Goal: Navigation & Orientation: Find specific page/section

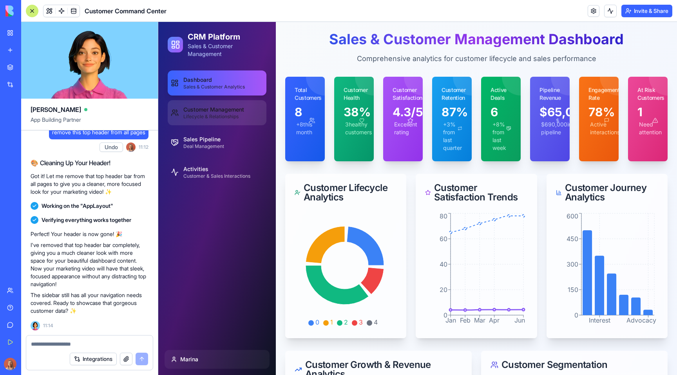
click at [226, 115] on span "Lifecycle & Relationships" at bounding box center [213, 117] width 61 height 6
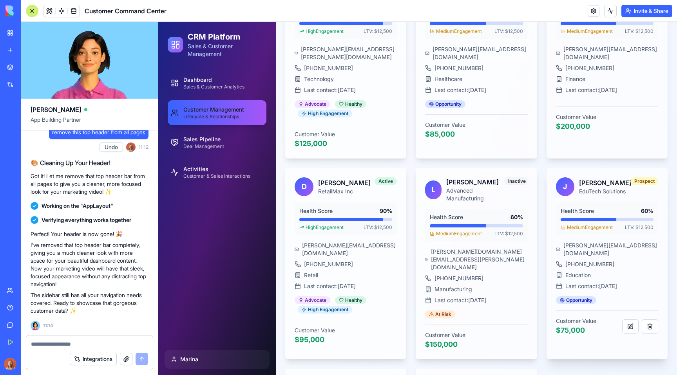
scroll to position [635, 0]
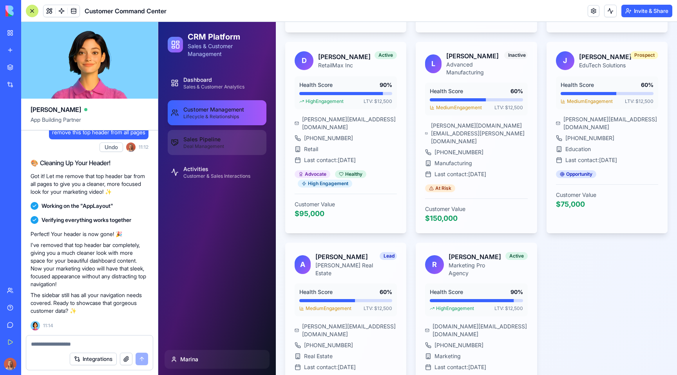
click at [212, 132] on link "Sales Pipeline Deal Management" at bounding box center [217, 142] width 99 height 25
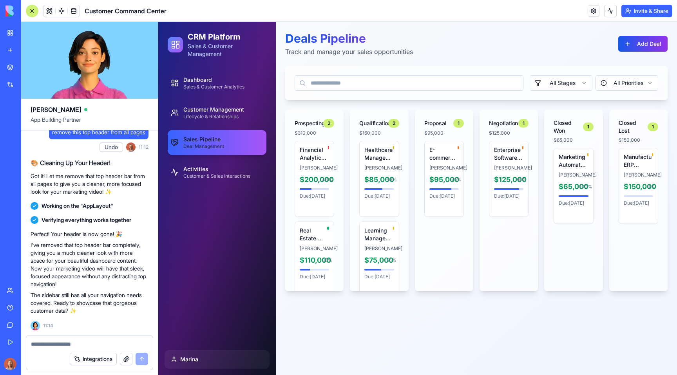
click at [230, 190] on div "Dashboard Sales & Customer Analytics Customer Management Lifecycle & Relationsh…" at bounding box center [217, 205] width 118 height 277
click at [235, 172] on span "Activities" at bounding box center [216, 169] width 67 height 8
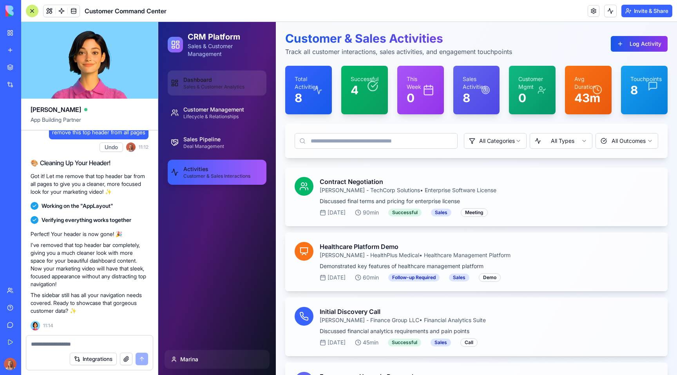
click at [250, 90] on link "Dashboard Sales & Customer Analytics" at bounding box center [217, 83] width 99 height 25
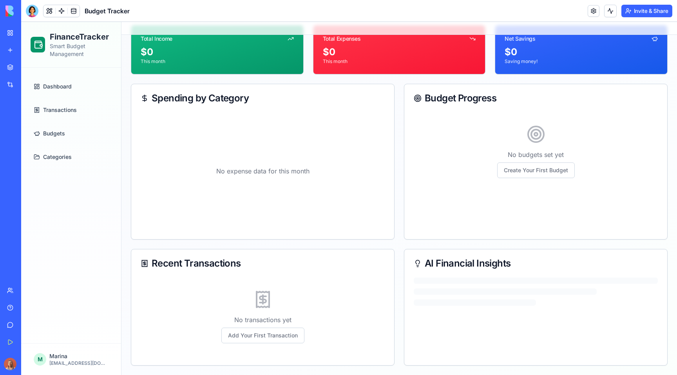
scroll to position [42, 0]
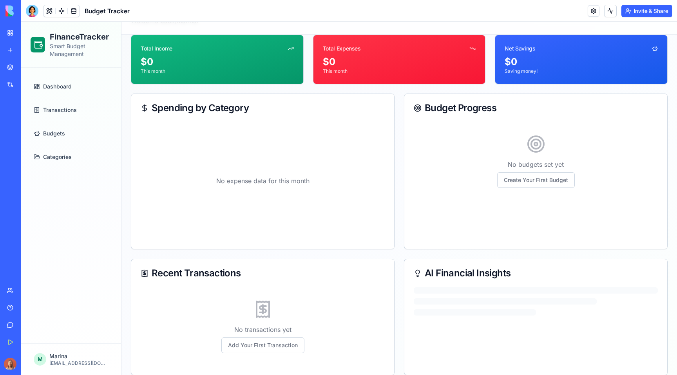
click at [44, 101] on link "Transactions" at bounding box center [71, 110] width 81 height 19
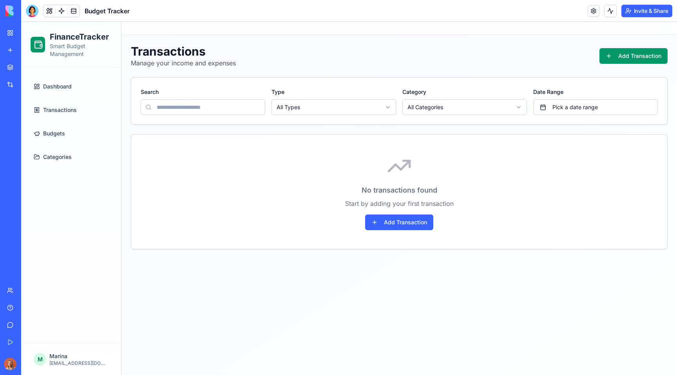
click at [70, 133] on link "Budgets" at bounding box center [71, 133] width 81 height 19
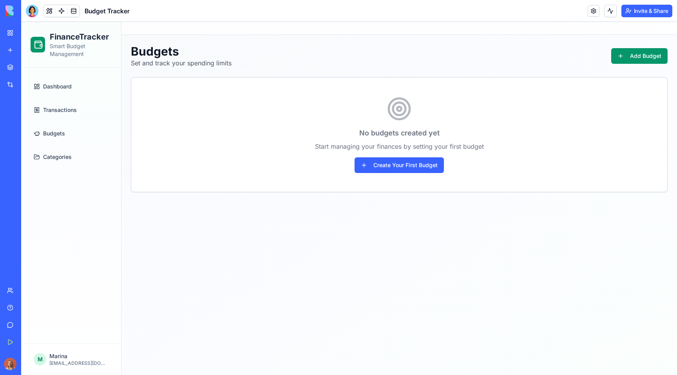
click at [76, 154] on link "Categories" at bounding box center [71, 157] width 81 height 19
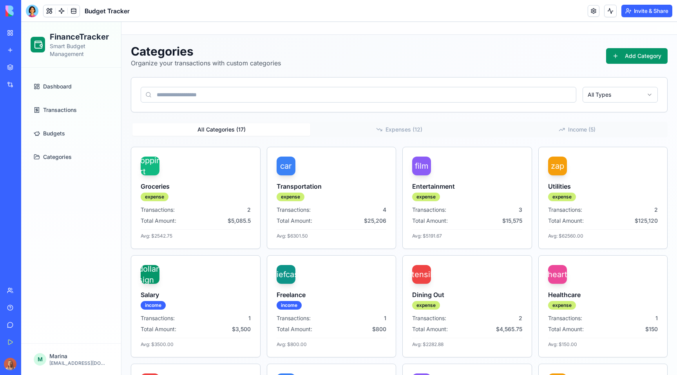
click at [84, 85] on link "Dashboard" at bounding box center [71, 86] width 81 height 19
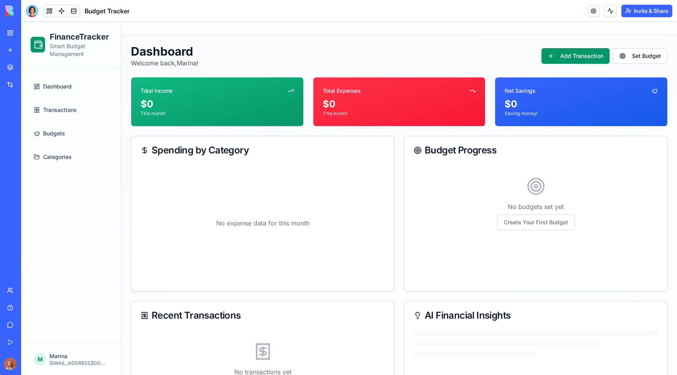
click at [53, 110] on span "Transactions" at bounding box center [60, 110] width 34 height 8
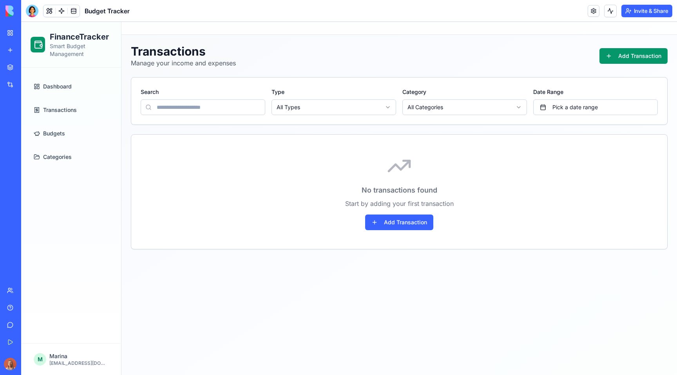
click at [75, 89] on link "Dashboard" at bounding box center [71, 86] width 81 height 19
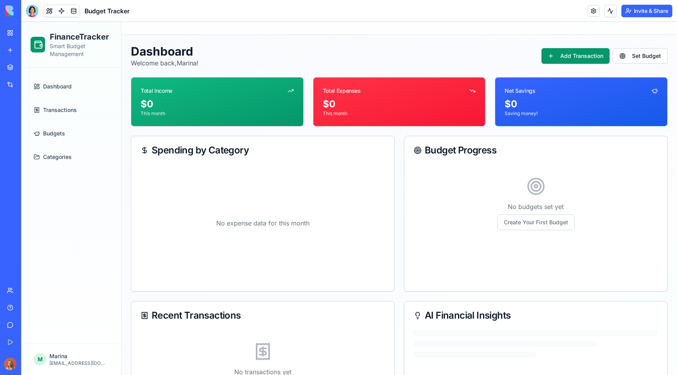
click at [66, 150] on link "Categories" at bounding box center [71, 157] width 81 height 19
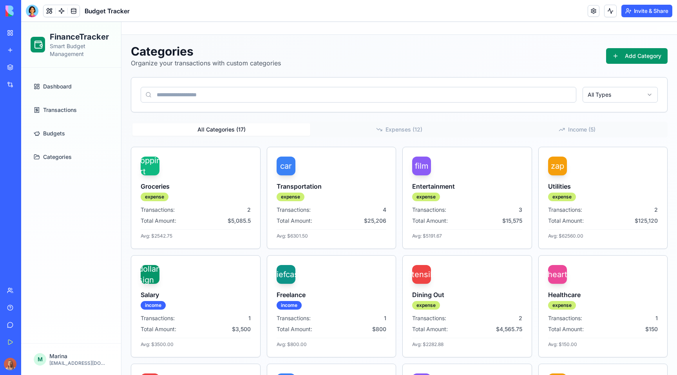
click at [74, 129] on link "Budgets" at bounding box center [71, 133] width 81 height 19
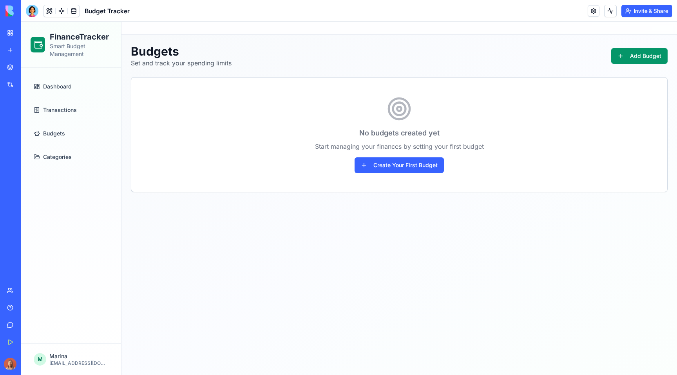
drag, startPoint x: 79, startPoint y: 118, endPoint x: 430, endPoint y: 26, distance: 362.9
click at [79, 118] on link "Transactions" at bounding box center [71, 110] width 81 height 19
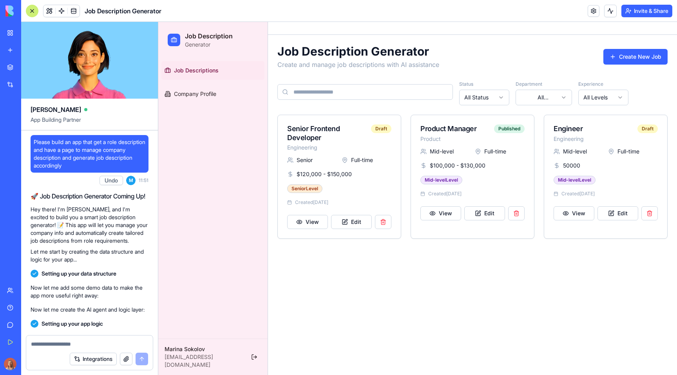
scroll to position [583, 0]
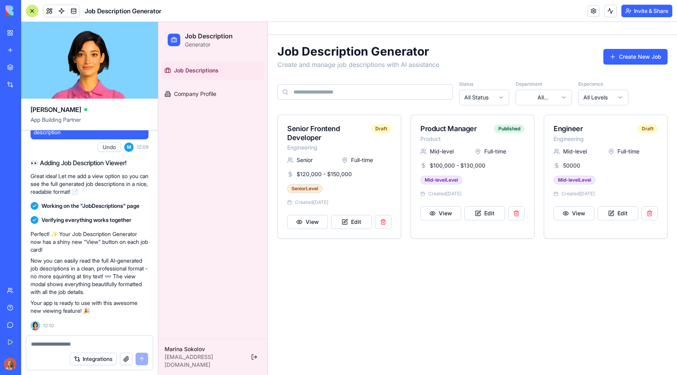
click at [191, 65] on link "Job Descriptions" at bounding box center [212, 70] width 103 height 19
click at [199, 38] on h2 "Job Description" at bounding box center [209, 35] width 48 height 9
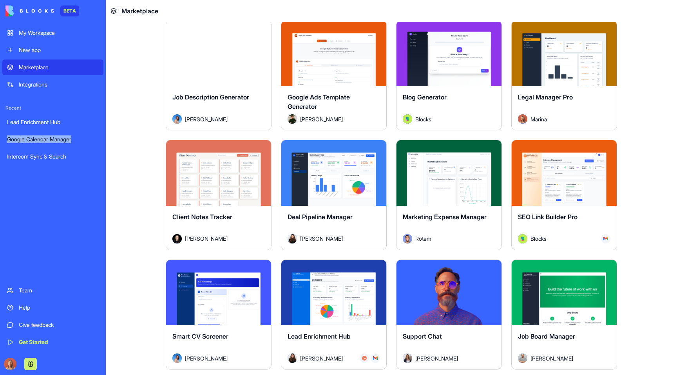
scroll to position [2161, 0]
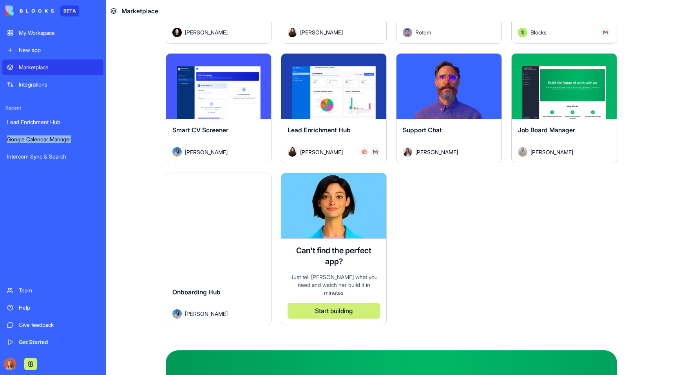
click at [563, 87] on button "Explore" at bounding box center [564, 86] width 59 height 16
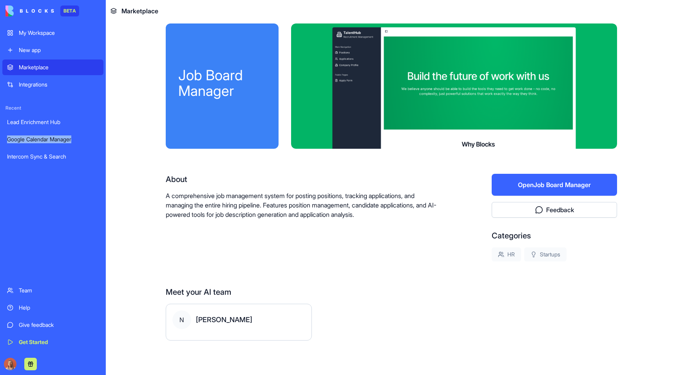
scroll to position [8, 0]
click at [549, 183] on button "Open Job Board Manager" at bounding box center [554, 185] width 125 height 22
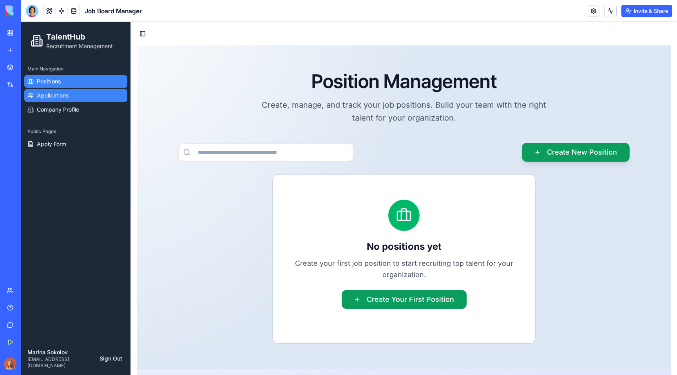
click at [81, 90] on link "Applications" at bounding box center [75, 95] width 103 height 13
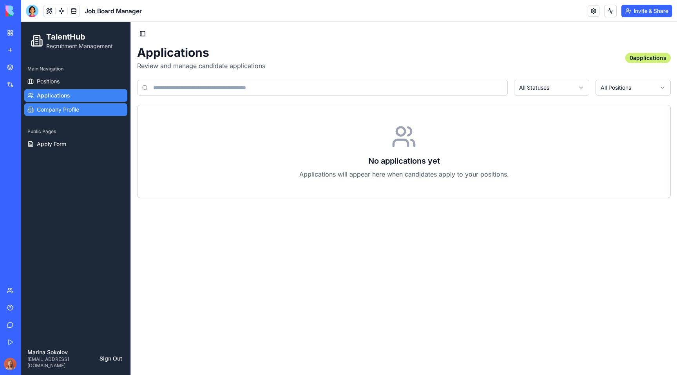
click at [85, 105] on link "Company Profile" at bounding box center [75, 109] width 103 height 13
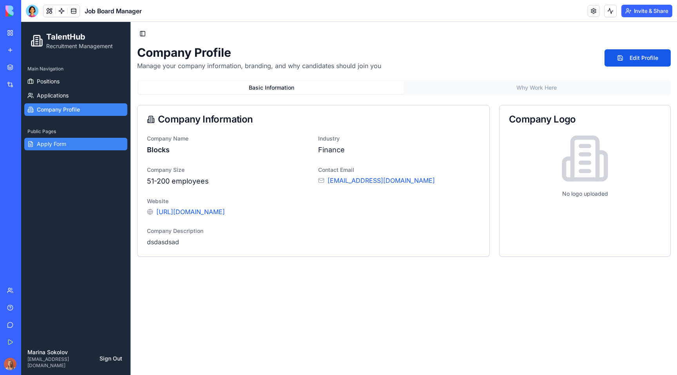
click at [83, 140] on link "Apply Form" at bounding box center [75, 144] width 103 height 13
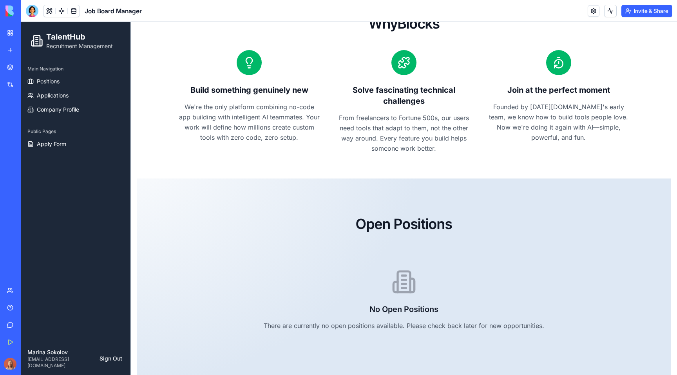
scroll to position [282, 0]
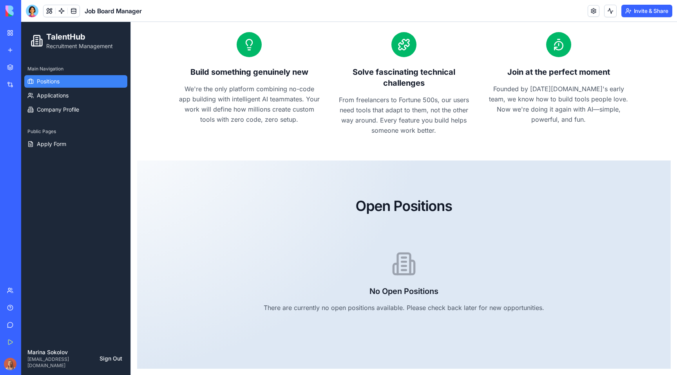
click at [83, 85] on link "Positions" at bounding box center [75, 81] width 103 height 13
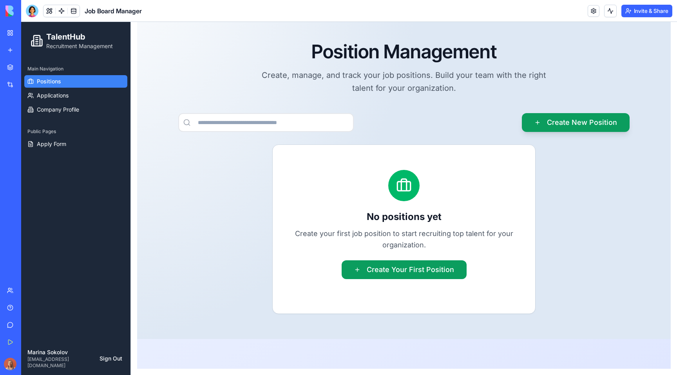
scroll to position [30, 0]
click at [84, 92] on link "Applications" at bounding box center [75, 95] width 103 height 13
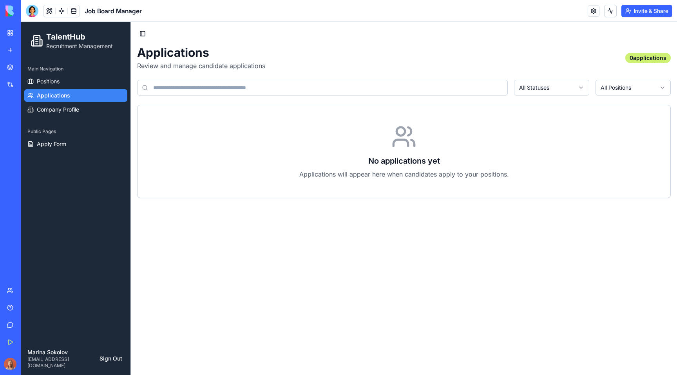
click at [18, 32] on link "My Workspace" at bounding box center [17, 33] width 31 height 16
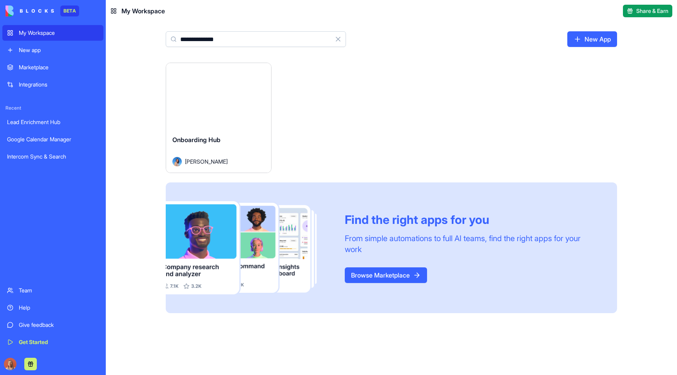
type input "**********"
click at [216, 98] on button "Launch" at bounding box center [218, 96] width 59 height 16
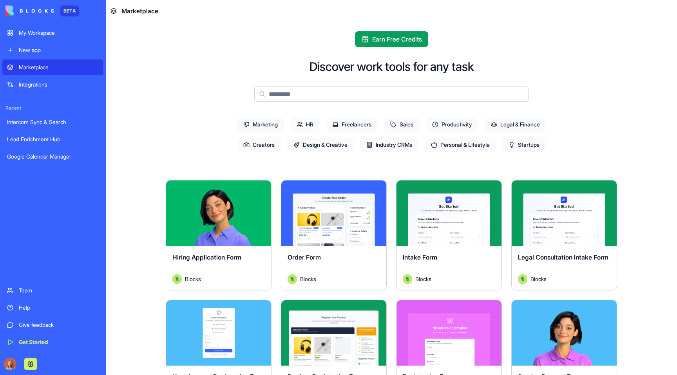
scroll to position [2109, 0]
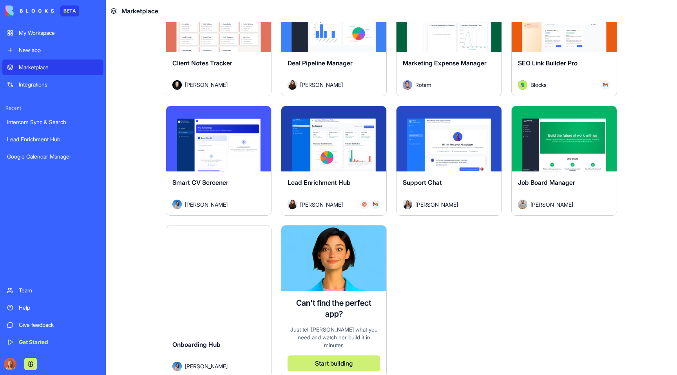
click at [570, 137] on button "Explore" at bounding box center [564, 139] width 59 height 16
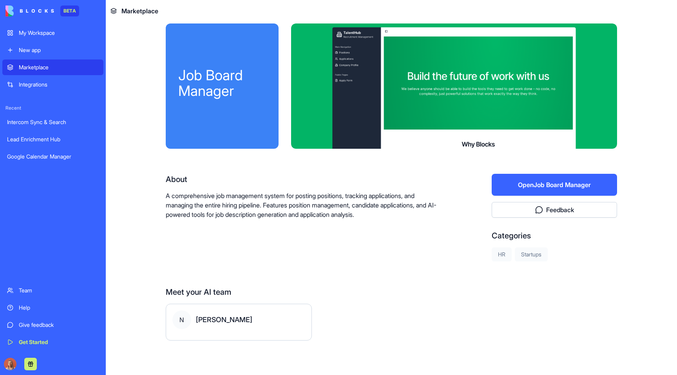
scroll to position [8, 0]
click at [48, 45] on link "New app" at bounding box center [52, 50] width 101 height 16
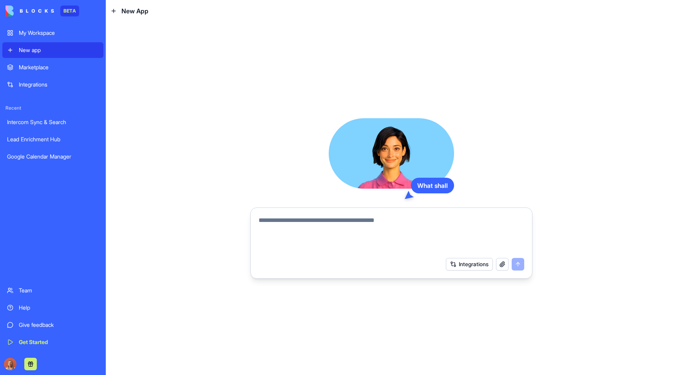
click at [51, 75] on link "Marketplace" at bounding box center [52, 68] width 101 height 16
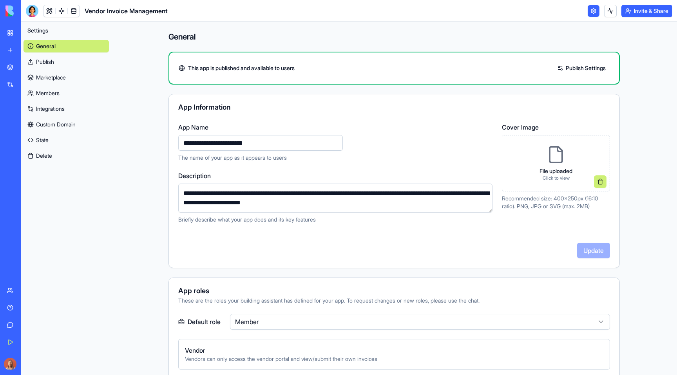
click at [39, 12] on div "Vendor Invoice Management" at bounding box center [97, 11] width 142 height 13
click at [36, 11] on div at bounding box center [32, 11] width 13 height 13
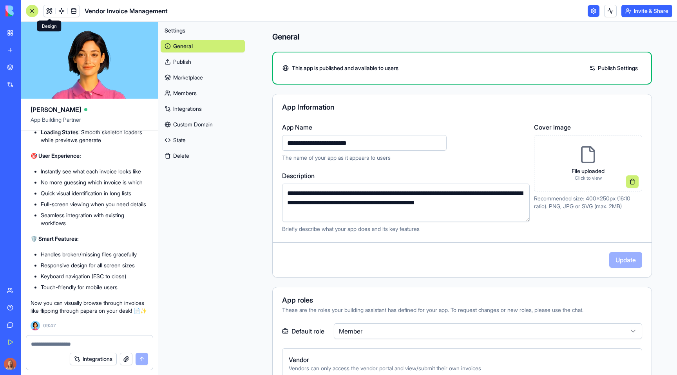
click at [48, 12] on link at bounding box center [49, 11] width 12 height 12
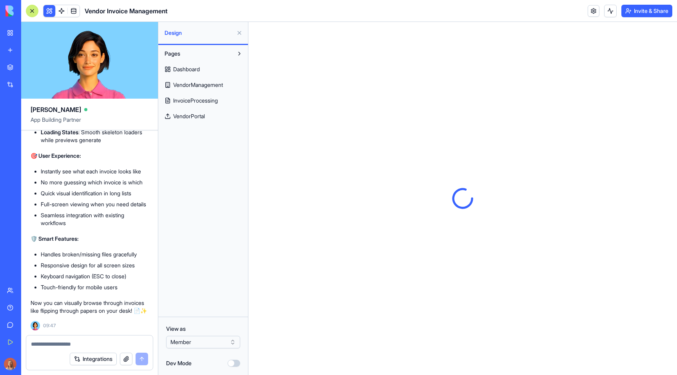
click at [239, 34] on button at bounding box center [239, 33] width 13 height 13
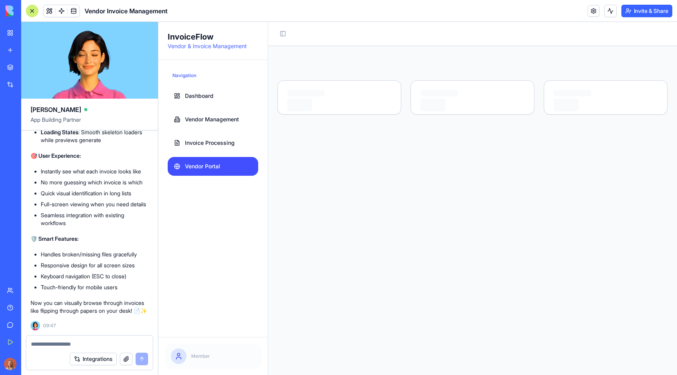
click at [31, 11] on div at bounding box center [32, 11] width 13 height 13
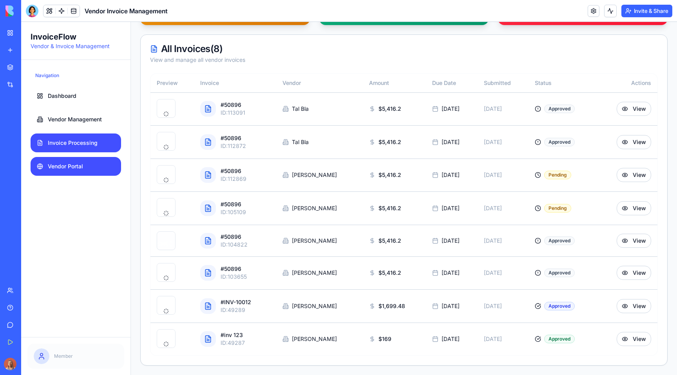
click at [68, 146] on span "Invoice Processing" at bounding box center [73, 143] width 50 height 8
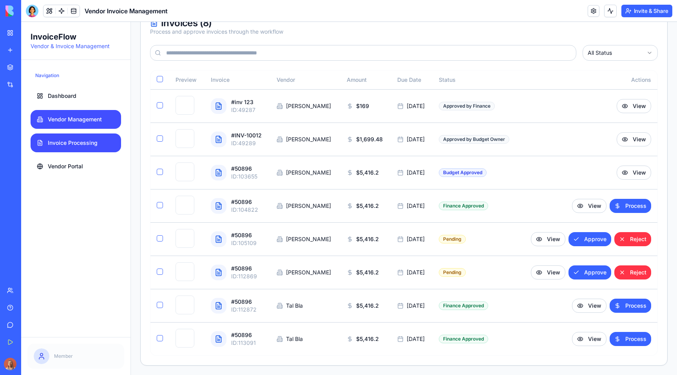
click at [77, 121] on span "Vendor Management" at bounding box center [75, 120] width 54 height 8
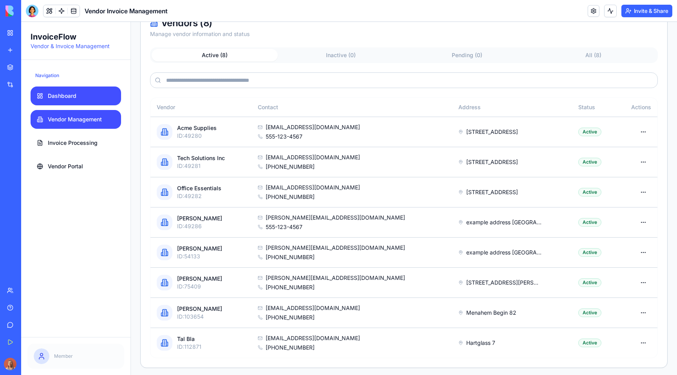
click at [78, 102] on link "Dashboard" at bounding box center [76, 96] width 90 height 19
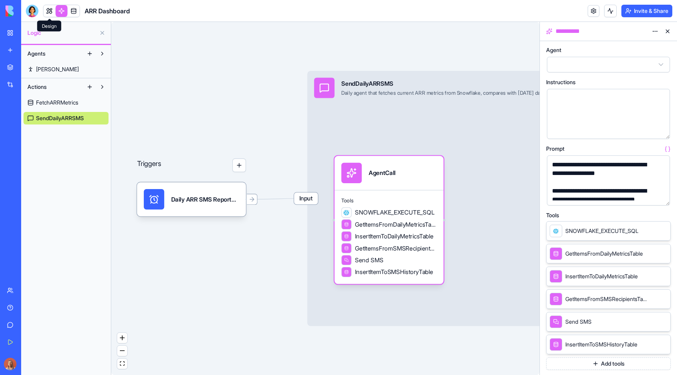
click at [52, 11] on link at bounding box center [49, 11] width 12 height 12
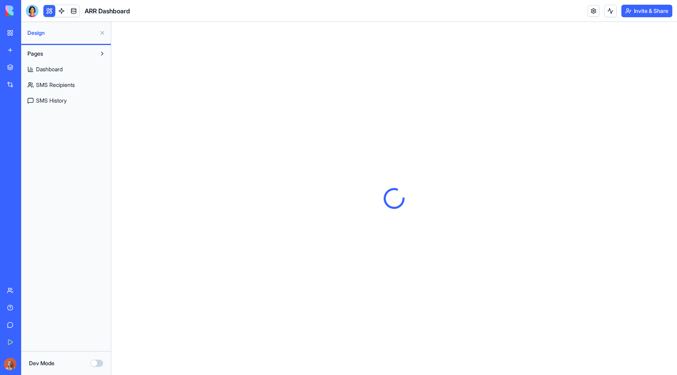
click at [60, 64] on link "Dashboard" at bounding box center [66, 69] width 85 height 13
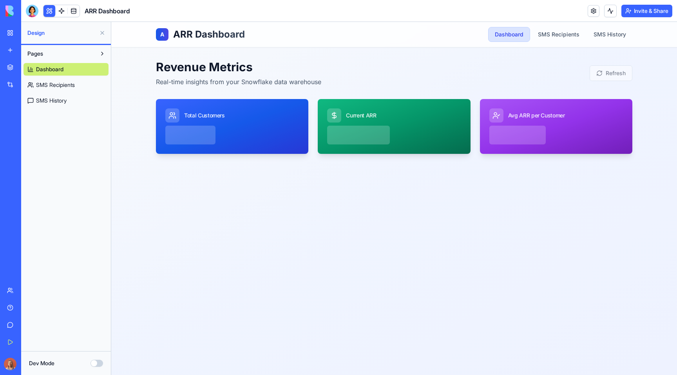
click at [62, 85] on span "SMS Recipients" at bounding box center [55, 85] width 39 height 8
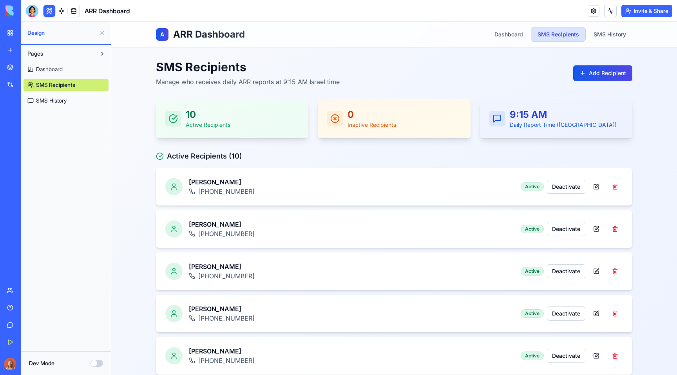
click at [64, 103] on span "SMS History" at bounding box center [51, 101] width 31 height 8
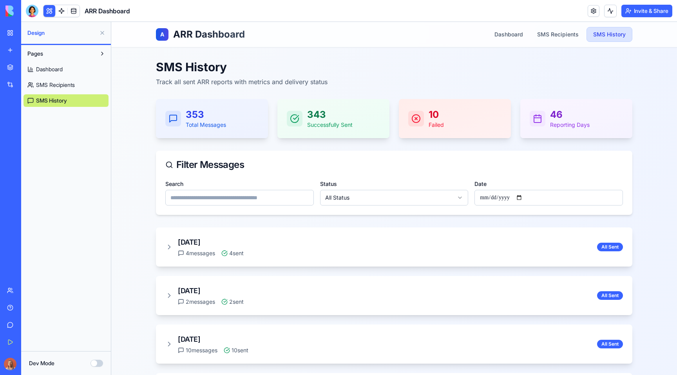
click at [74, 73] on link "Dashboard" at bounding box center [66, 69] width 85 height 13
